Goal: Information Seeking & Learning: Learn about a topic

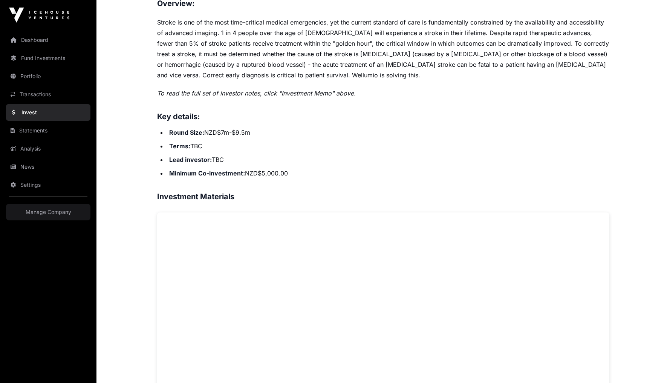
scroll to position [303, 0]
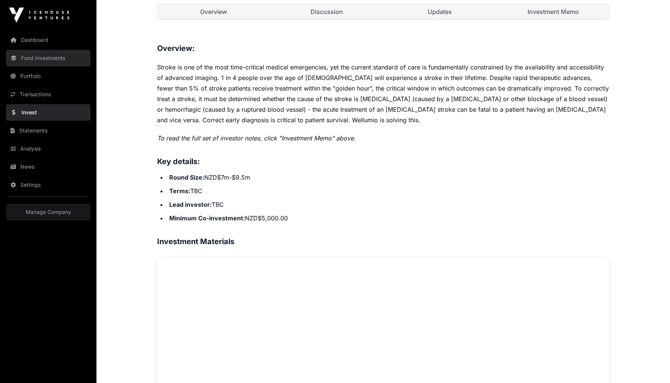
click at [59, 58] on link "Fund Investments" at bounding box center [48, 58] width 84 height 17
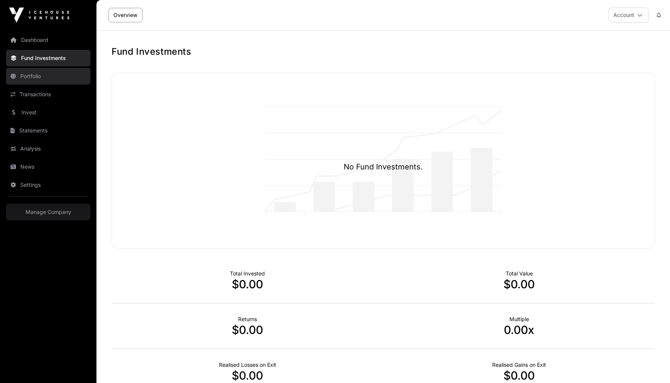
click at [62, 76] on link "Portfolio" at bounding box center [48, 76] width 84 height 17
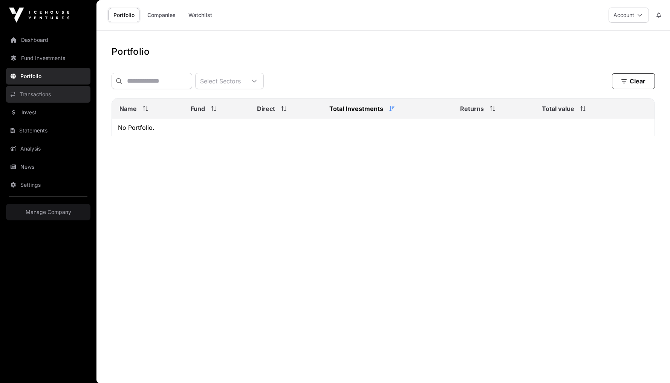
click at [58, 98] on link "Transactions" at bounding box center [48, 94] width 84 height 17
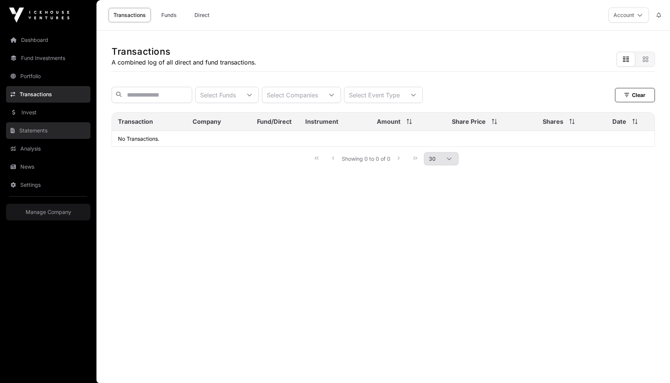
click at [48, 127] on link "Statements" at bounding box center [48, 130] width 84 height 17
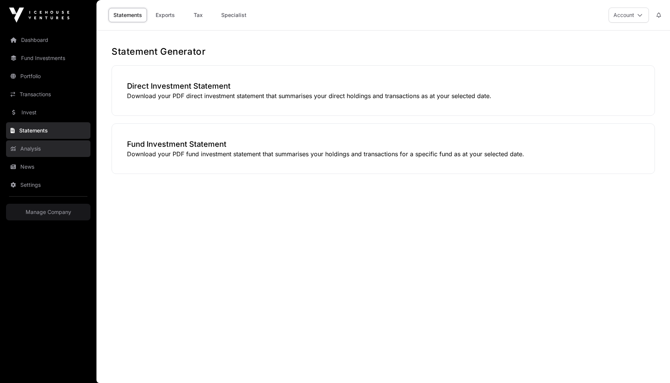
click at [78, 148] on link "Analysis" at bounding box center [48, 148] width 84 height 17
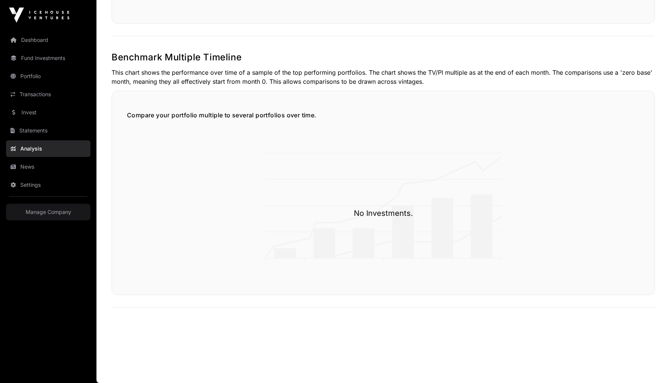
scroll to position [1124, 0]
click at [48, 38] on link "Dashboard" at bounding box center [48, 40] width 84 height 17
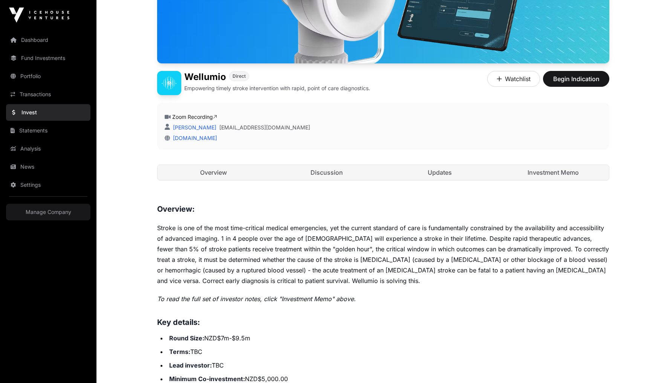
scroll to position [41, 0]
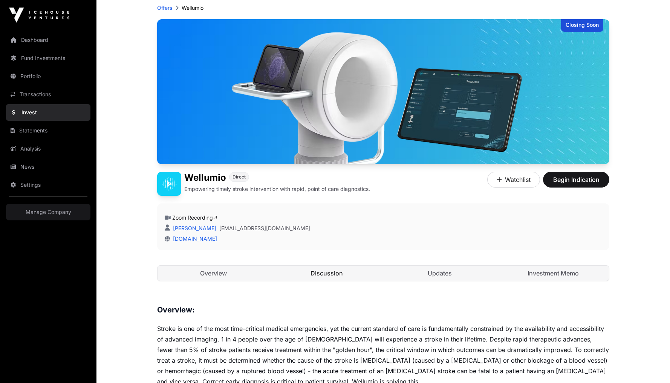
click at [314, 275] on link "Discussion" at bounding box center [327, 272] width 112 height 15
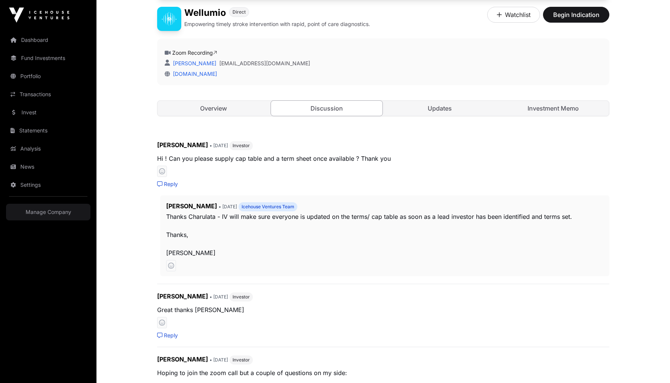
scroll to position [25, 0]
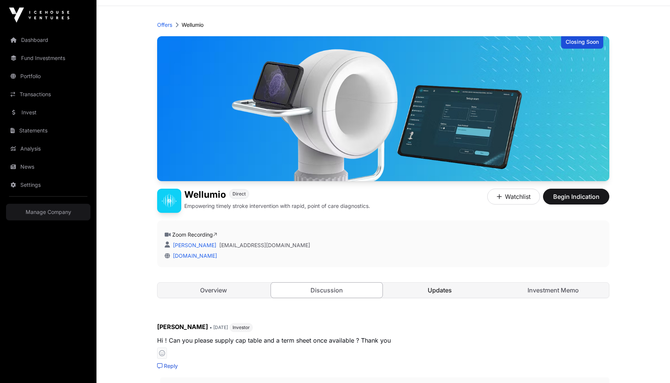
click at [419, 287] on link "Updates" at bounding box center [440, 289] width 112 height 15
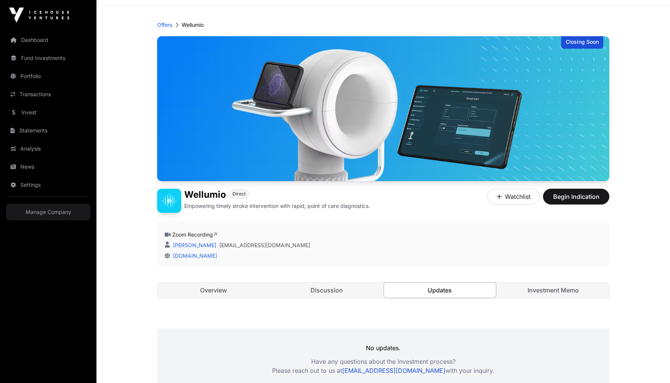
click at [432, 288] on link "Updates" at bounding box center [440, 290] width 113 height 16
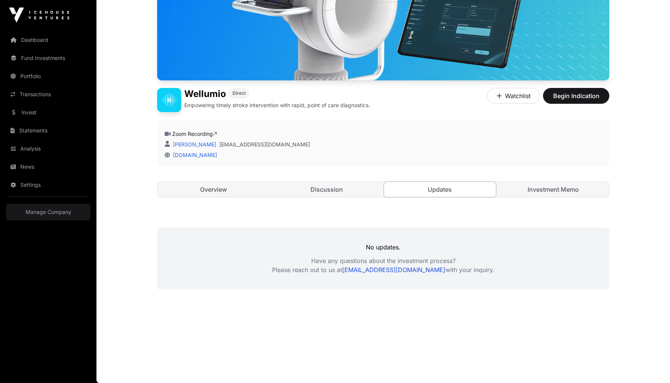
scroll to position [125, 0]
click at [538, 189] on link "Investment Memo" at bounding box center [554, 189] width 112 height 15
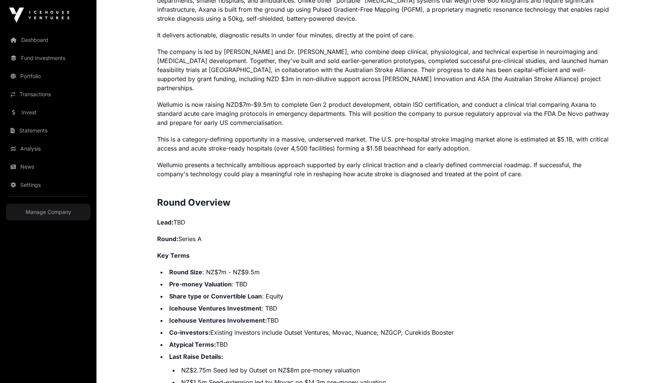
scroll to position [439, 0]
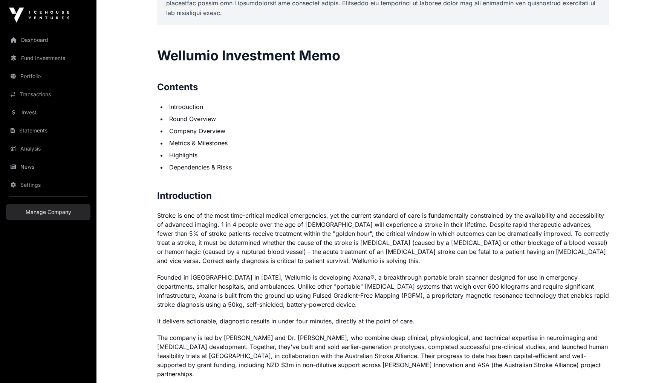
click at [51, 213] on link "Manage Company" at bounding box center [48, 212] width 84 height 17
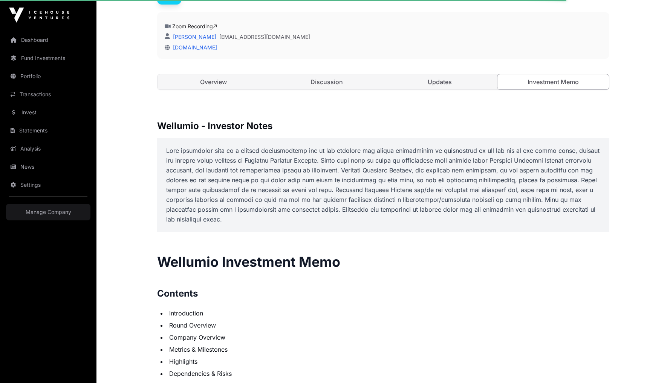
scroll to position [24, 0]
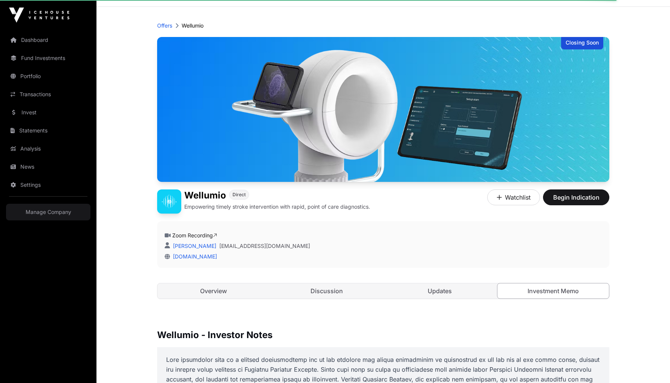
click at [579, 42] on div "Closing Soon" at bounding box center [582, 43] width 42 height 12
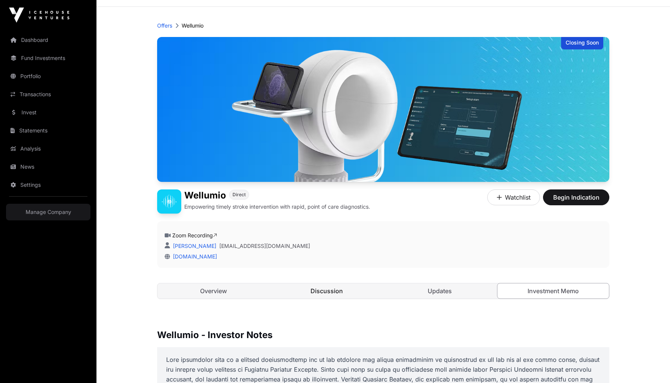
click at [333, 294] on link "Discussion" at bounding box center [327, 290] width 112 height 15
